Goal: Register for event/course

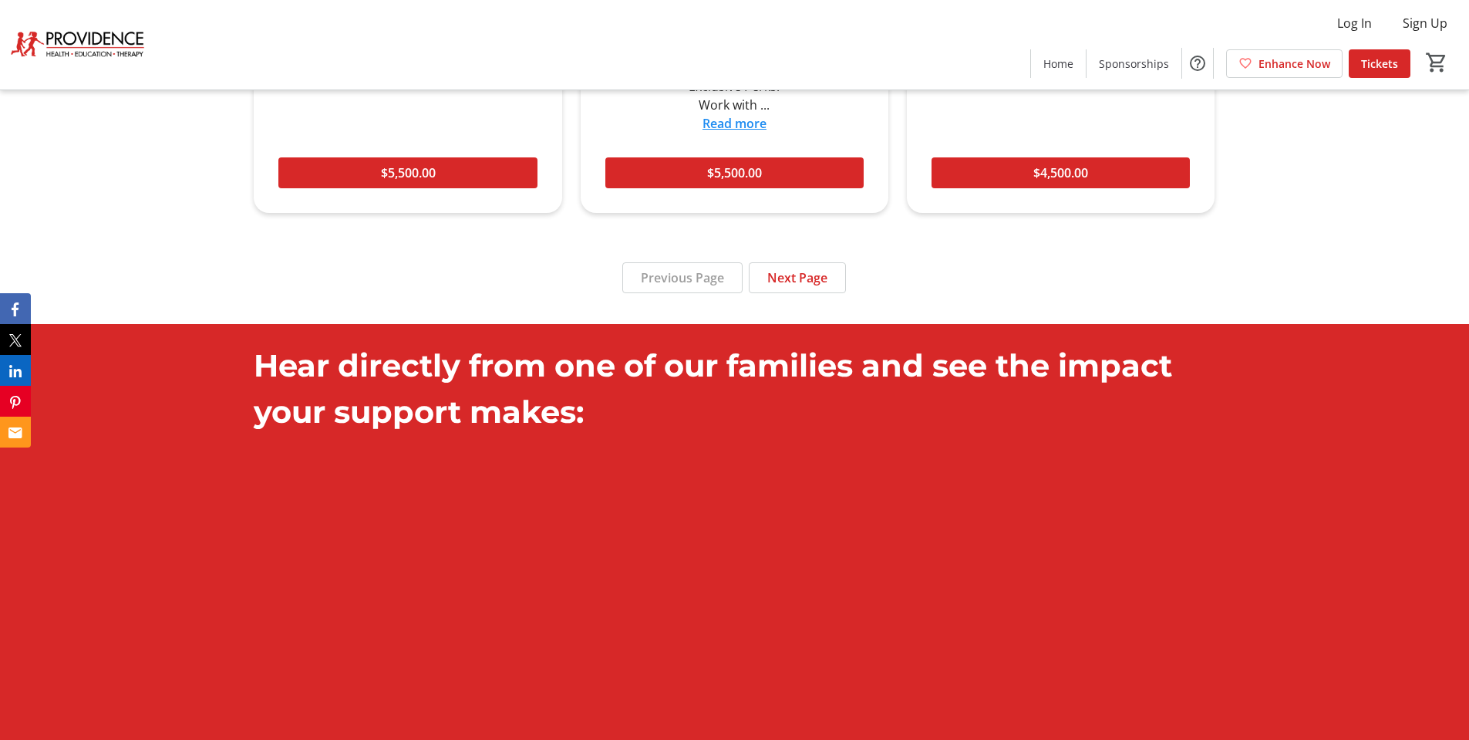
scroll to position [2237, 0]
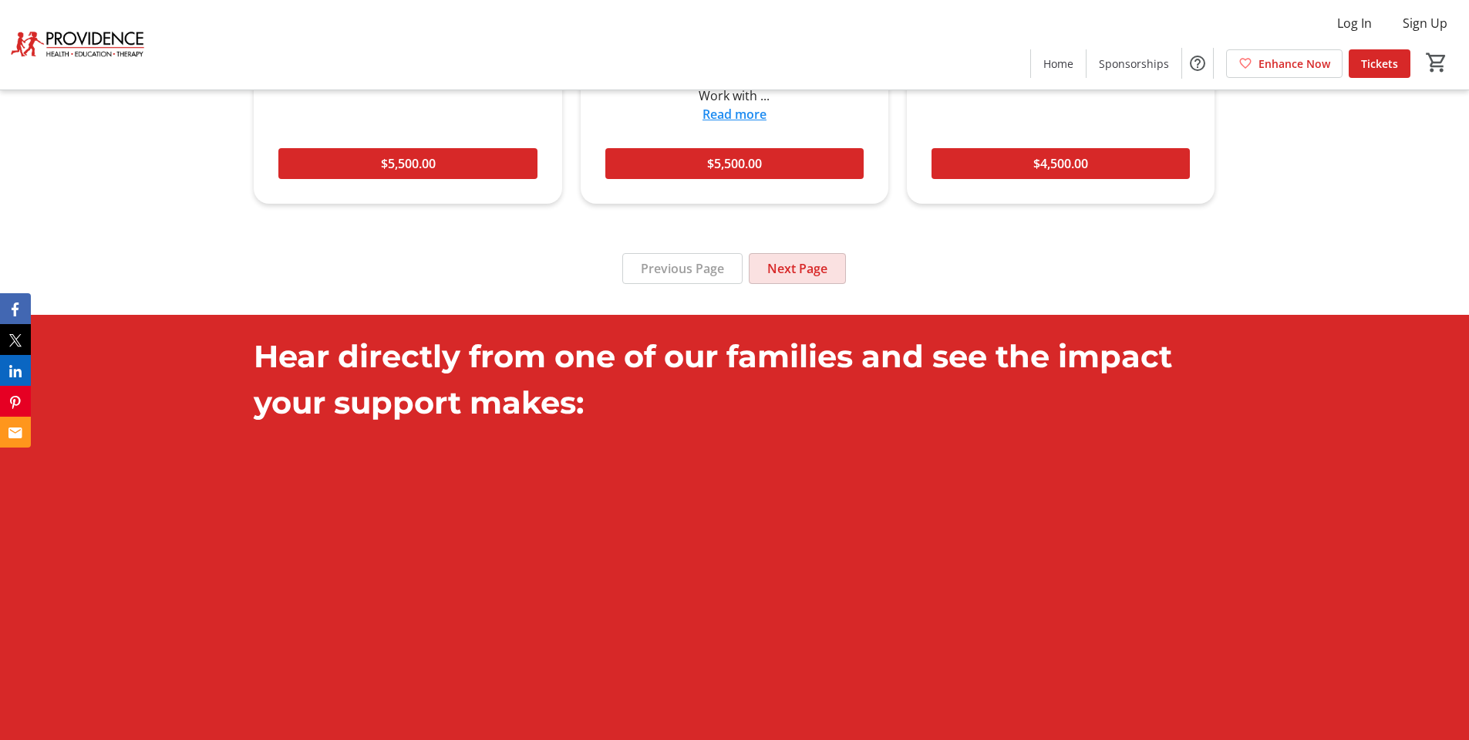
click at [819, 259] on span "Next Page" at bounding box center [798, 268] width 60 height 19
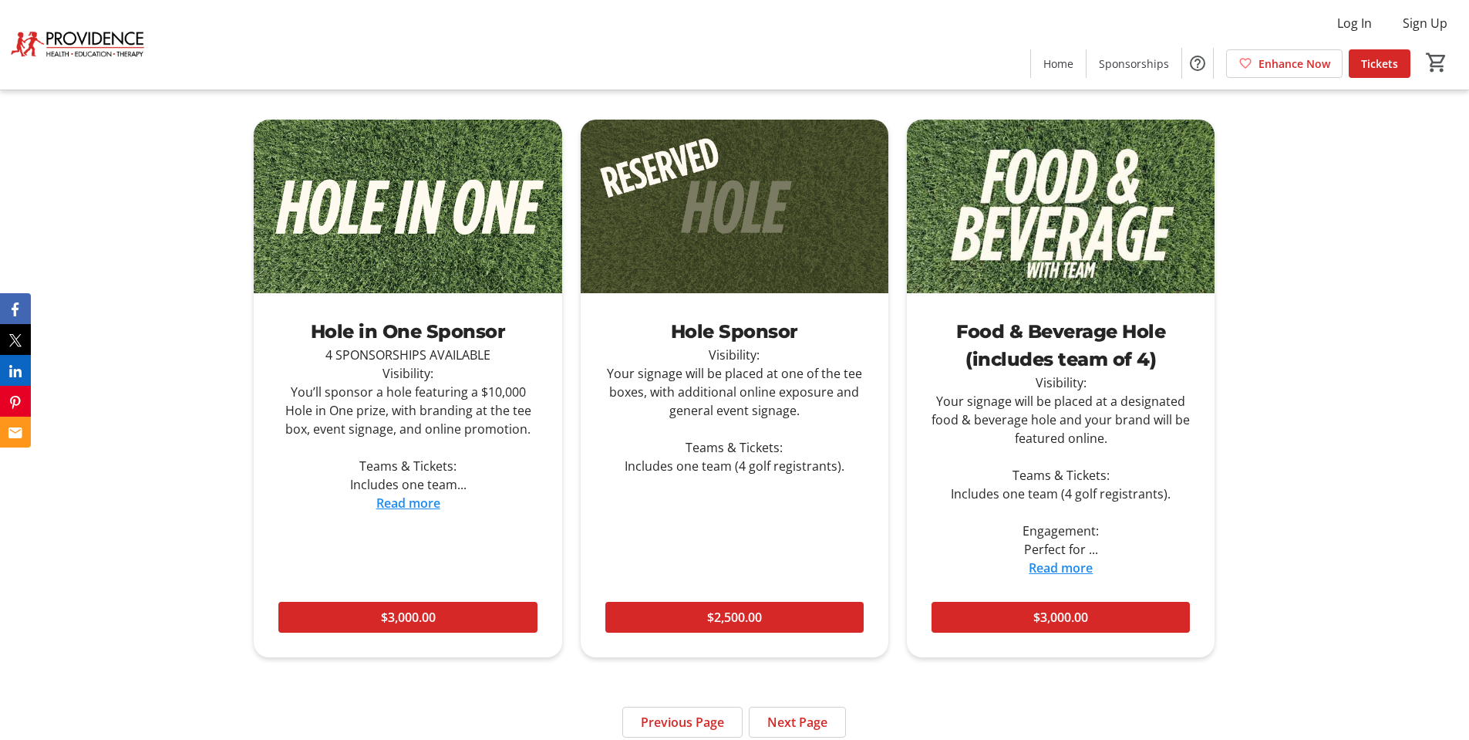
scroll to position [1851, 0]
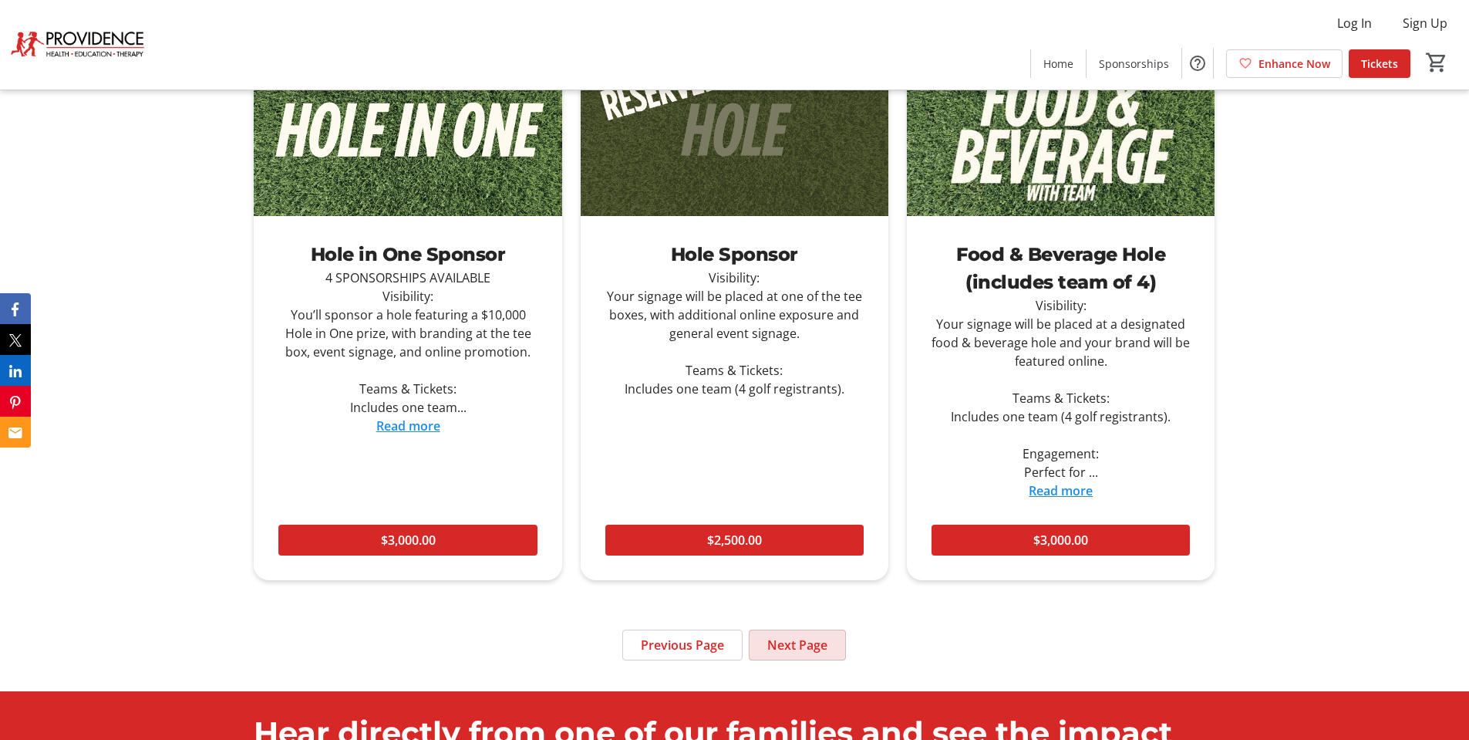
click at [810, 643] on span "Next Page" at bounding box center [798, 645] width 60 height 19
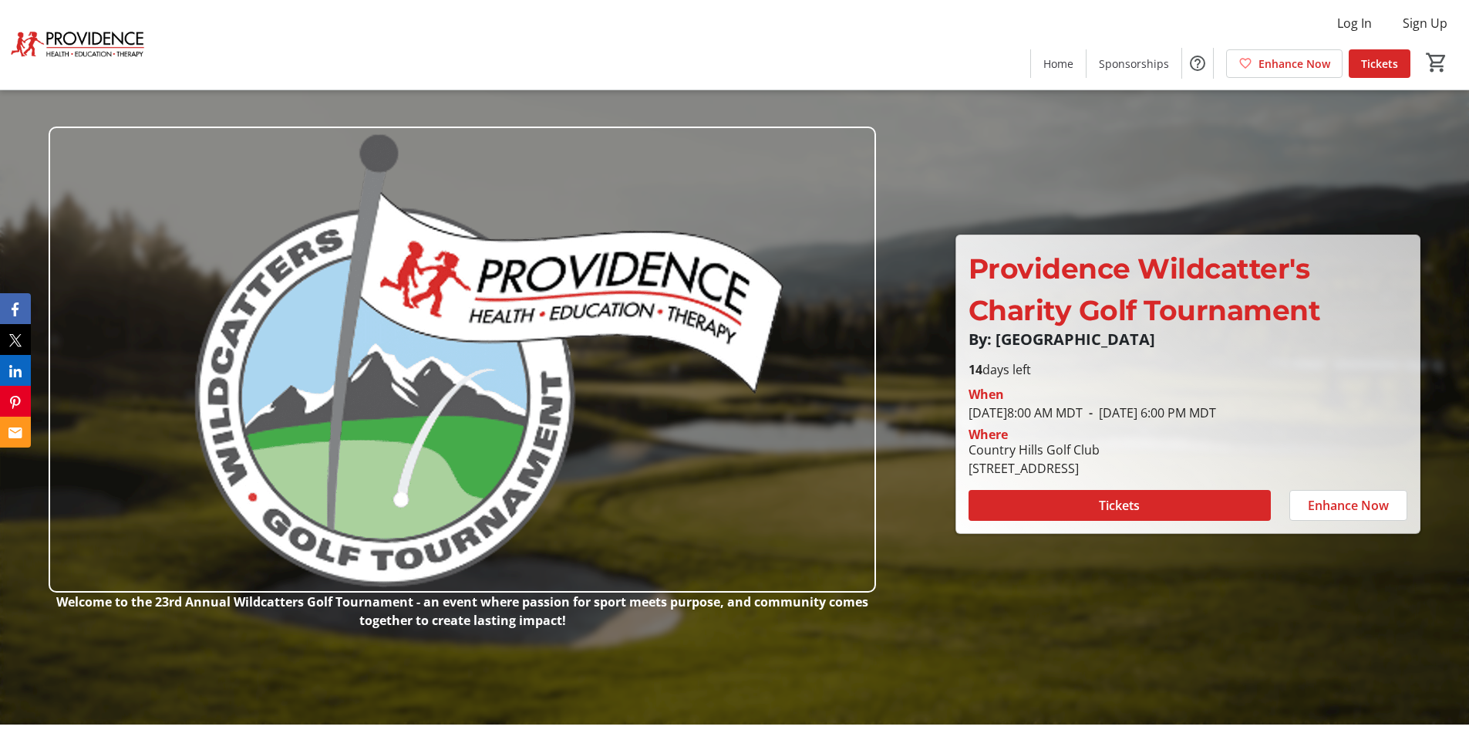
scroll to position [0, 0]
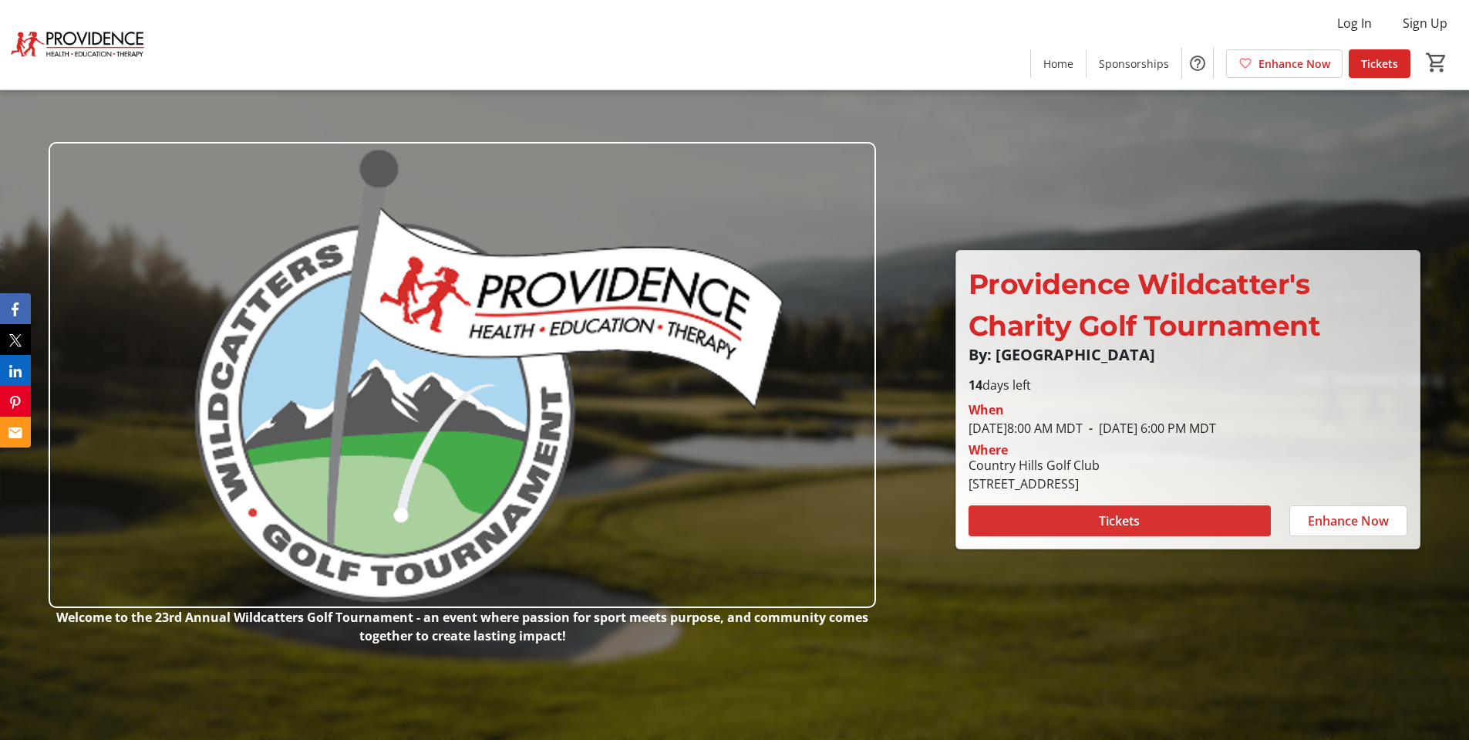
click at [1098, 519] on span at bounding box center [1120, 520] width 302 height 37
